Goal: Obtain resource: Obtain resource

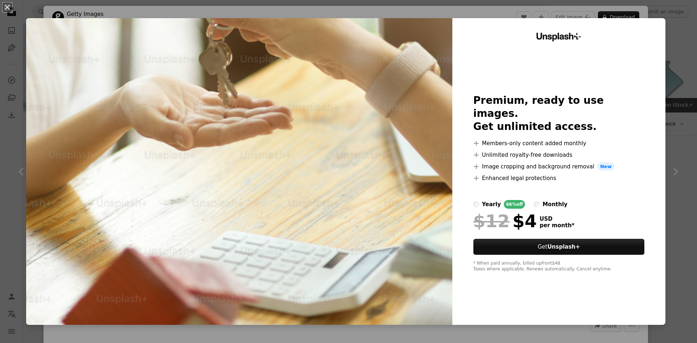
scroll to position [436, 0]
click at [680, 94] on div "An X shape Unsplash+ Premium, ready to use images. Get unlimited access. A plus…" at bounding box center [348, 171] width 697 height 343
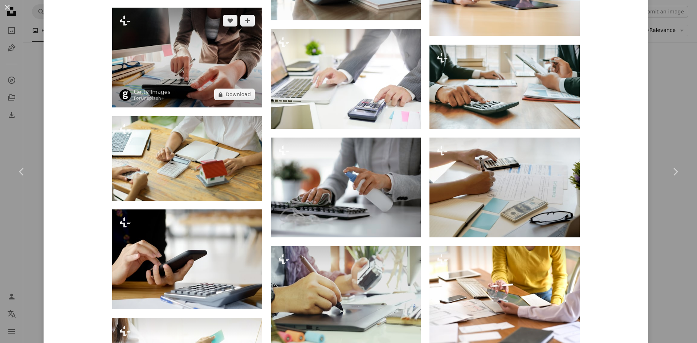
scroll to position [472, 0]
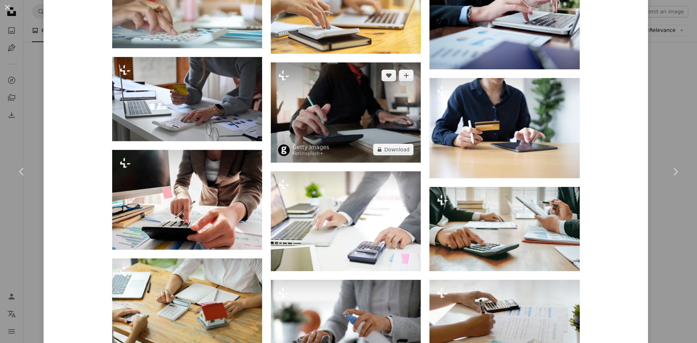
click at [338, 115] on img at bounding box center [346, 112] width 150 height 100
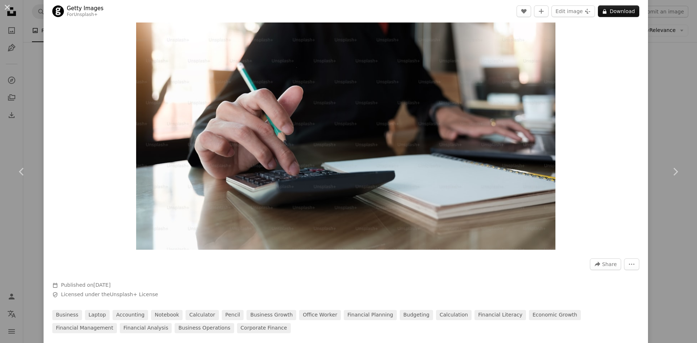
scroll to position [218, 0]
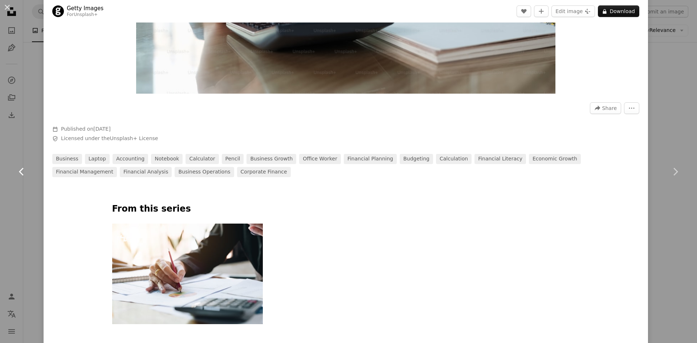
click at [0, 151] on link "Chevron left" at bounding box center [22, 172] width 44 height 70
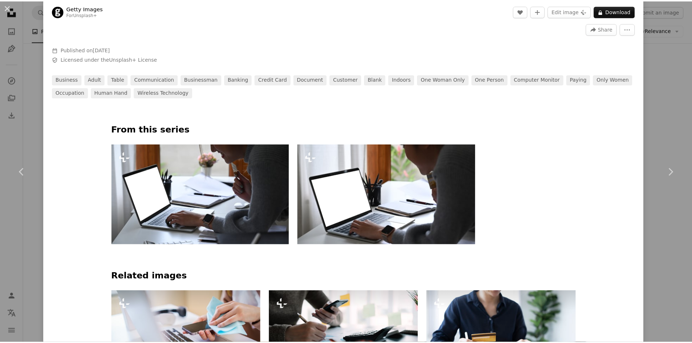
scroll to position [436, 0]
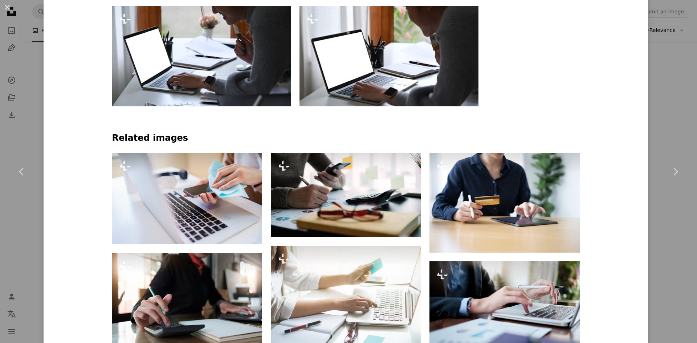
click at [670, 132] on div "An X shape Chevron left Chevron right Getty Images For Unsplash+ A heart A plus…" at bounding box center [348, 171] width 697 height 343
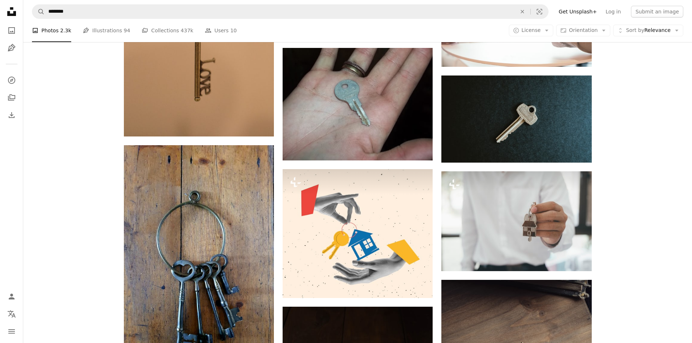
scroll to position [799, 0]
